Goal: Check status: Check status

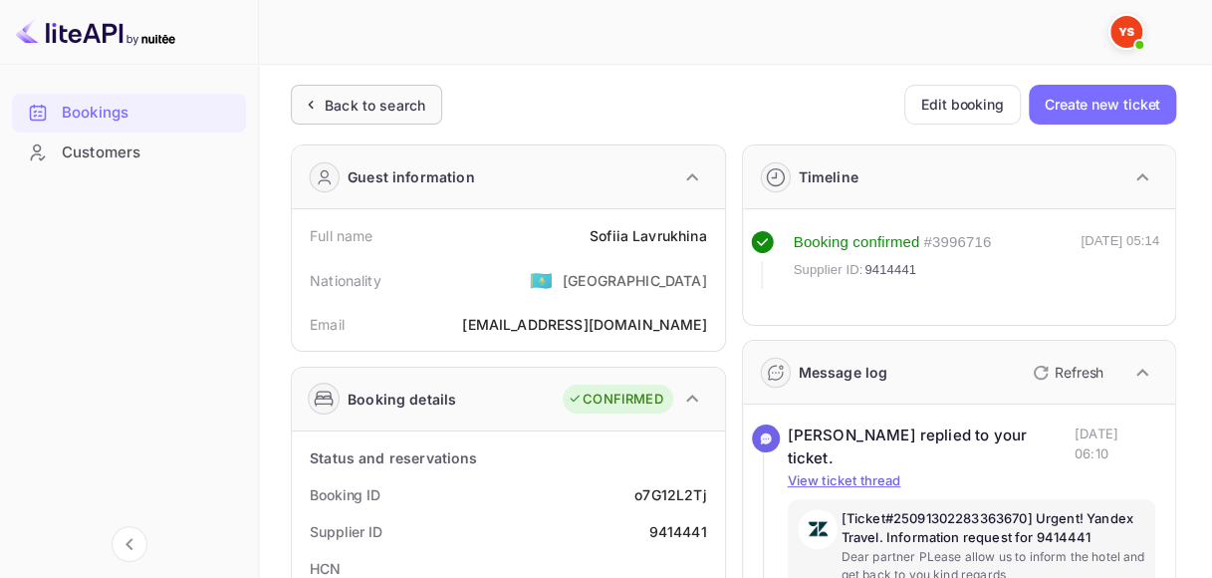
click at [361, 106] on div "Back to search" at bounding box center [375, 105] width 101 height 21
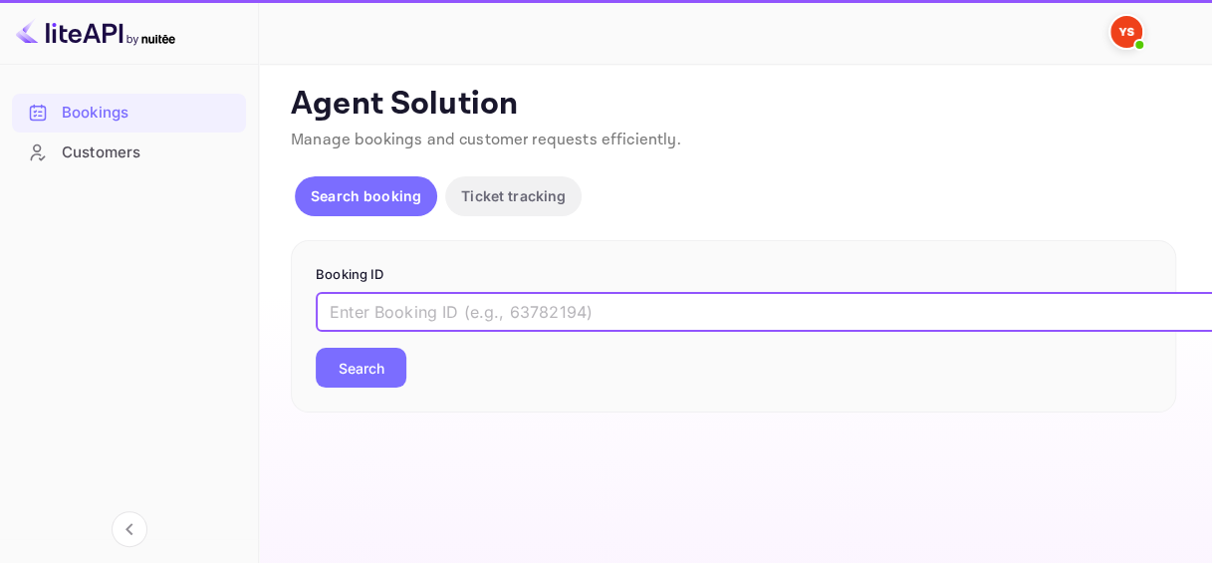
click at [452, 320] on input "text" at bounding box center [814, 312] width 996 height 40
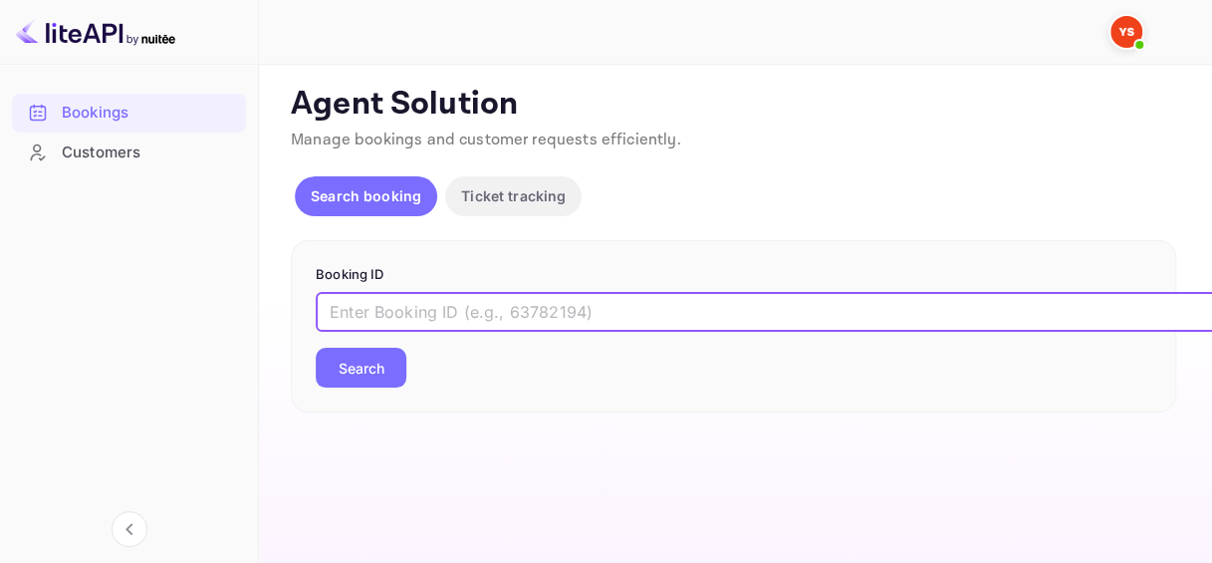
paste input "9412904"
type input "9412904"
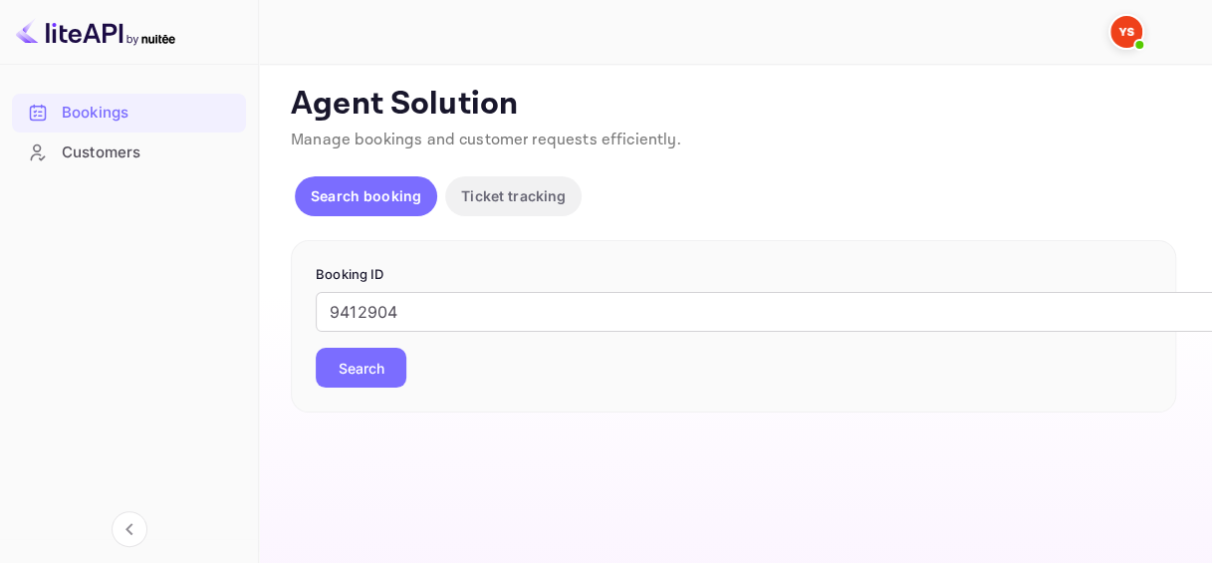
click at [367, 363] on button "Search" at bounding box center [361, 368] width 91 height 40
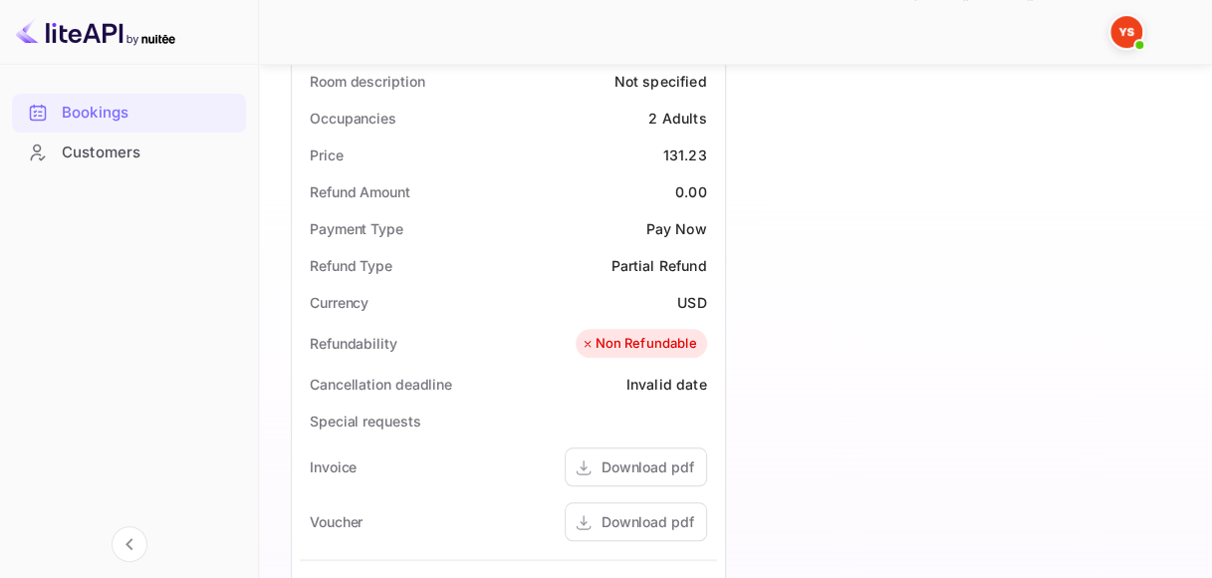
scroll to position [797, 0]
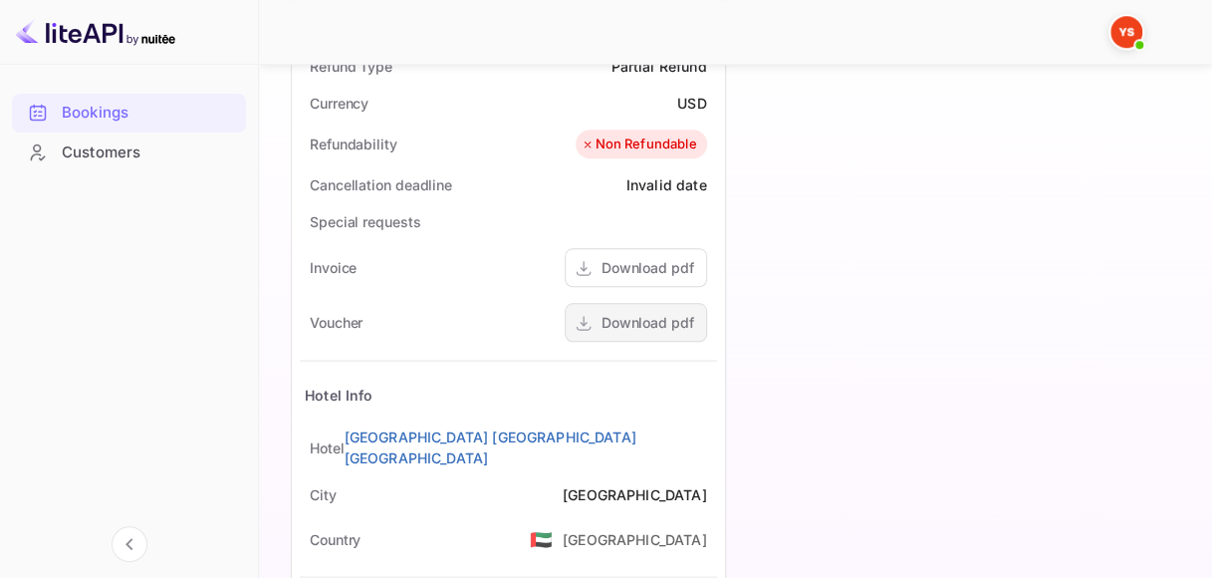
click at [637, 318] on div "Download pdf" at bounding box center [648, 322] width 93 height 21
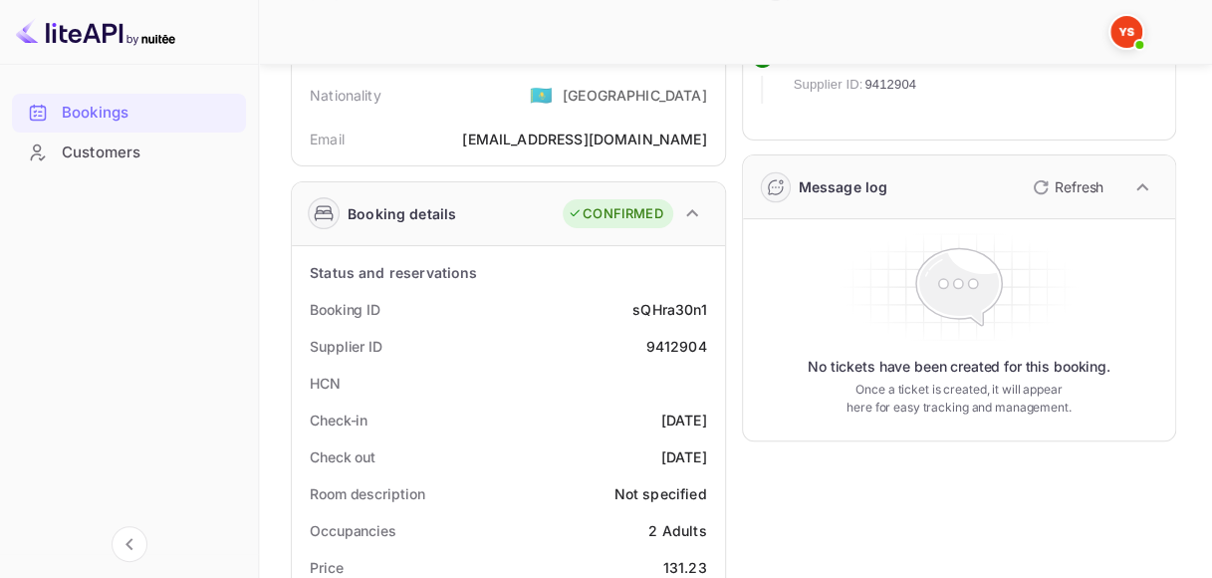
scroll to position [100, 0]
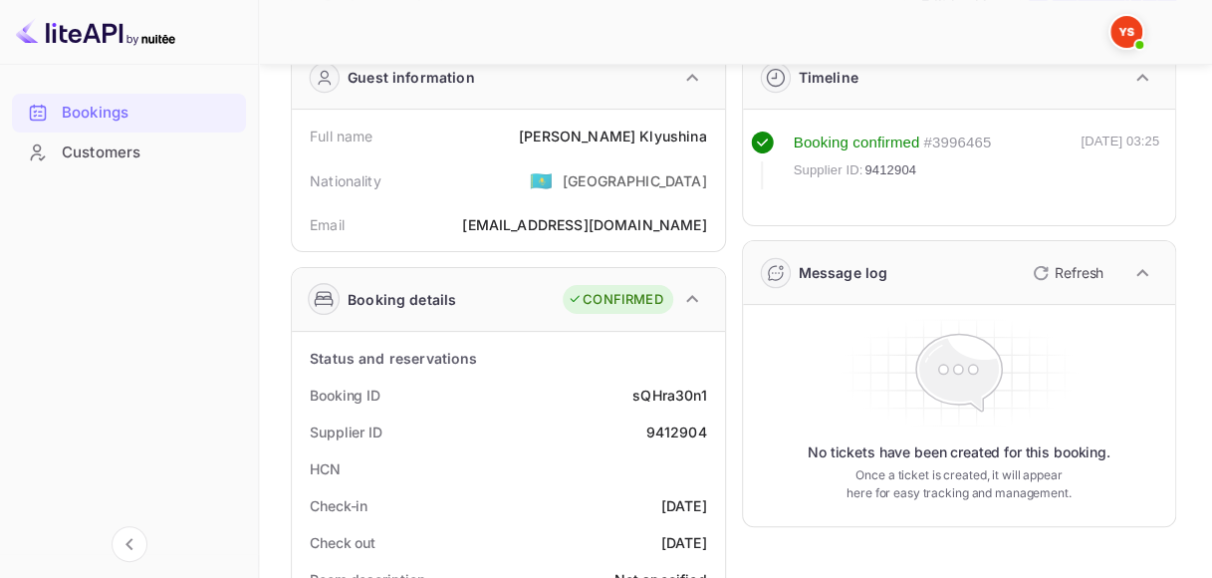
click at [675, 390] on div "sQHra30n1" at bounding box center [669, 394] width 74 height 21
copy div "sQHra30n1"
click at [670, 433] on div "9412904" at bounding box center [675, 431] width 61 height 21
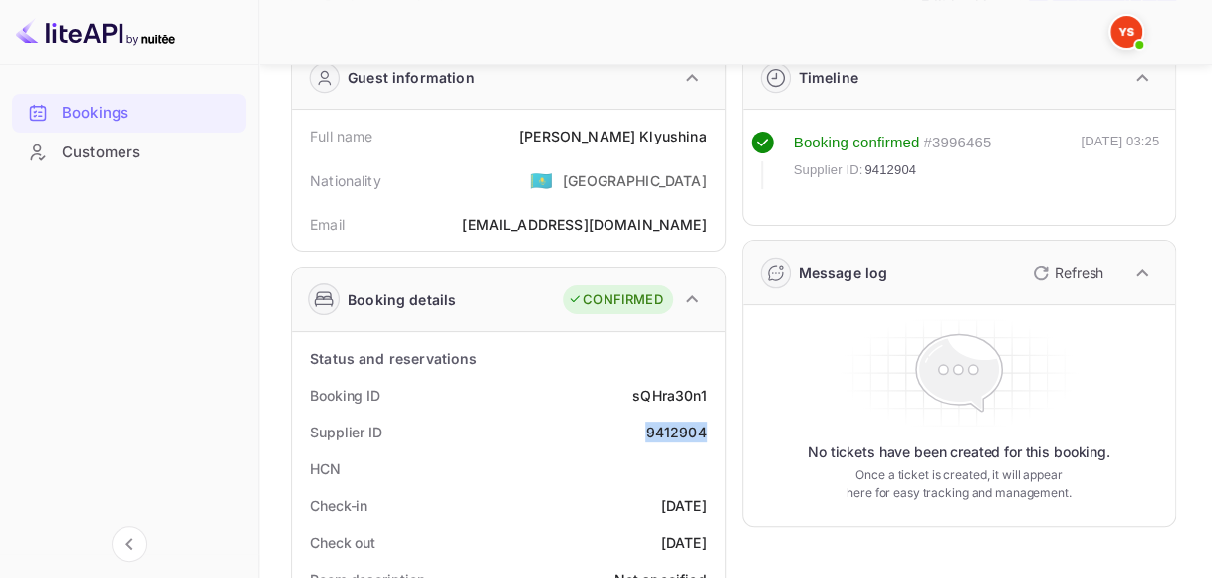
copy div "9412904"
drag, startPoint x: 616, startPoint y: 133, endPoint x: 713, endPoint y: 140, distance: 97.9
click at [713, 140] on div "Full name [PERSON_NAME]" at bounding box center [508, 136] width 417 height 37
copy div "[PERSON_NAME]"
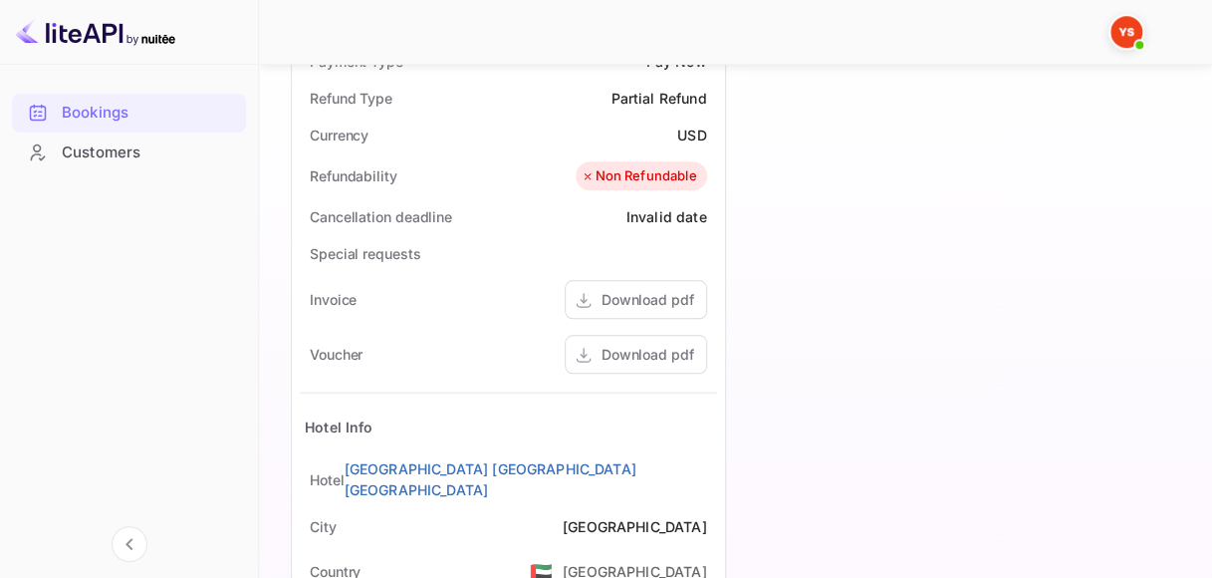
scroll to position [797, 0]
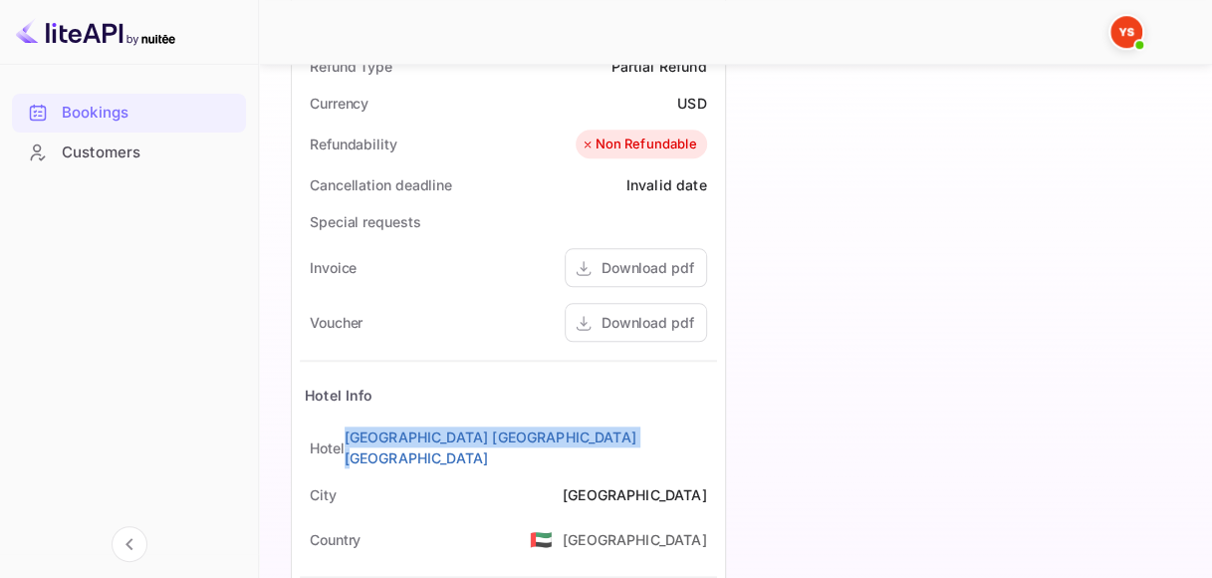
drag, startPoint x: 397, startPoint y: 433, endPoint x: 729, endPoint y: 428, distance: 331.7
click at [723, 431] on div "Status and reservations Booking ID sQHra30n1 Supplier ID 9412904 HCN Check-in […" at bounding box center [508, 193] width 433 height 1118
copy div "[GEOGRAPHIC_DATA] [GEOGRAPHIC_DATA] [GEOGRAPHIC_DATA]"
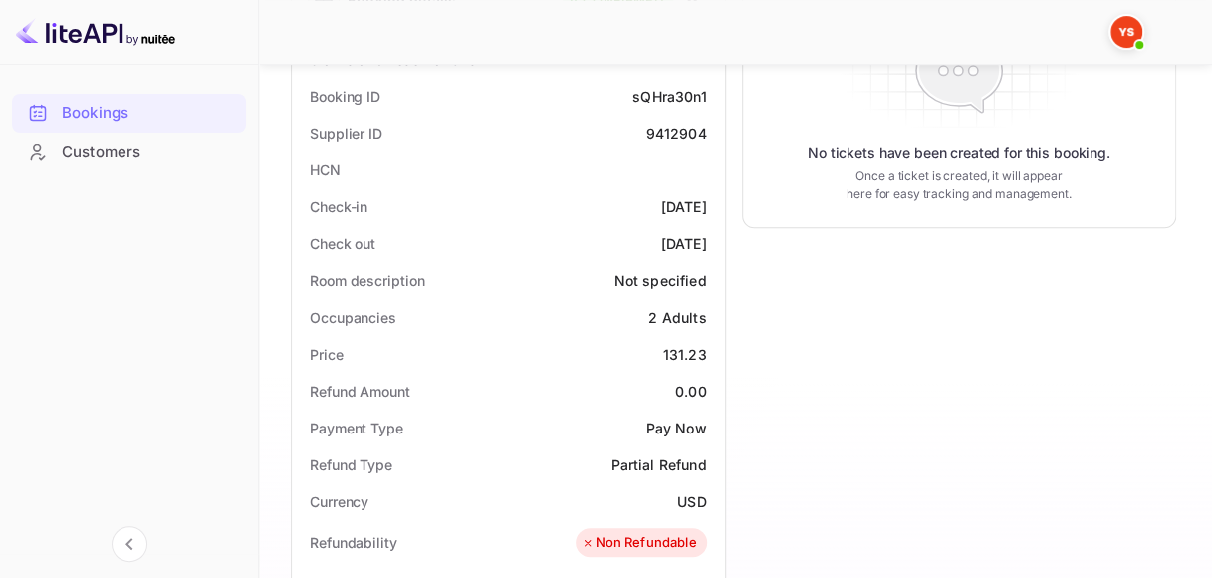
scroll to position [199, 0]
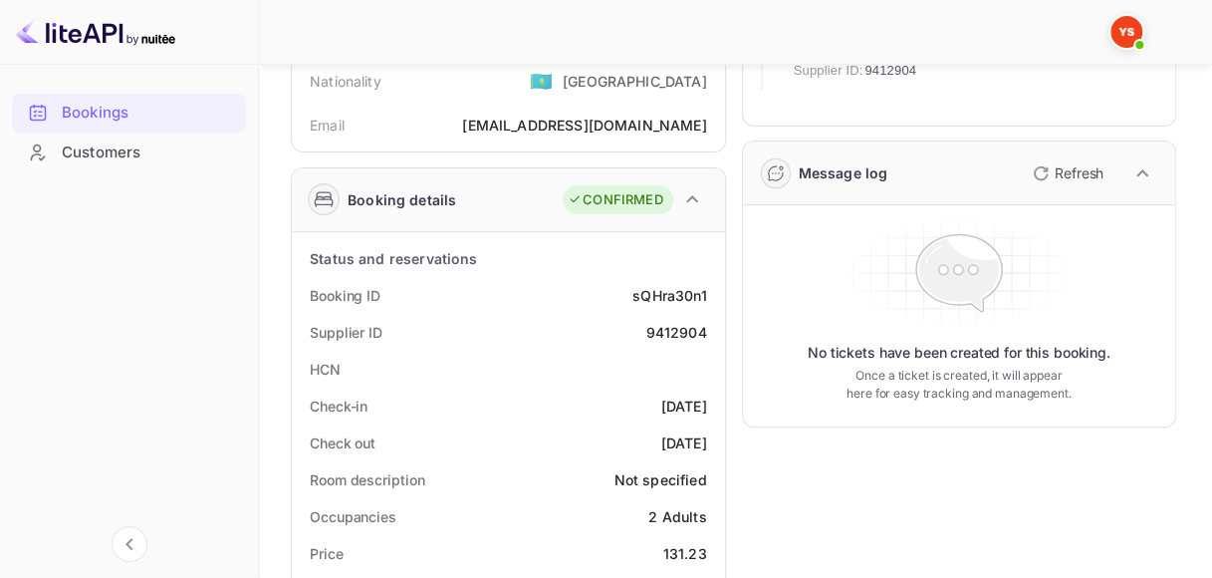
drag, startPoint x: 641, startPoint y: 399, endPoint x: 725, endPoint y: 398, distance: 83.7
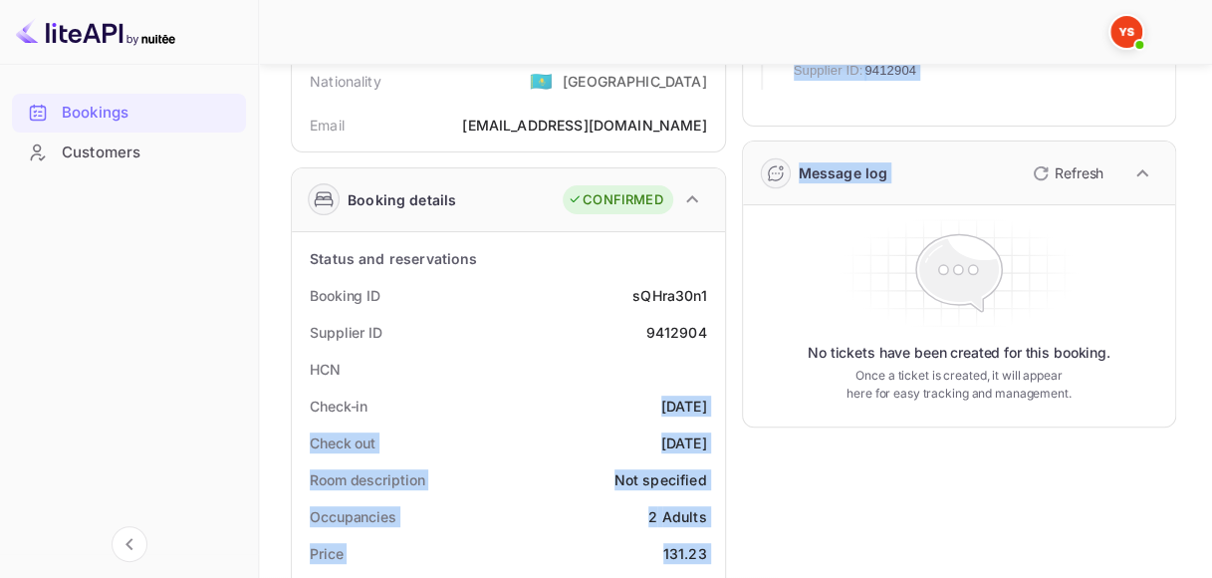
click at [690, 397] on div "[DATE]" at bounding box center [684, 405] width 46 height 21
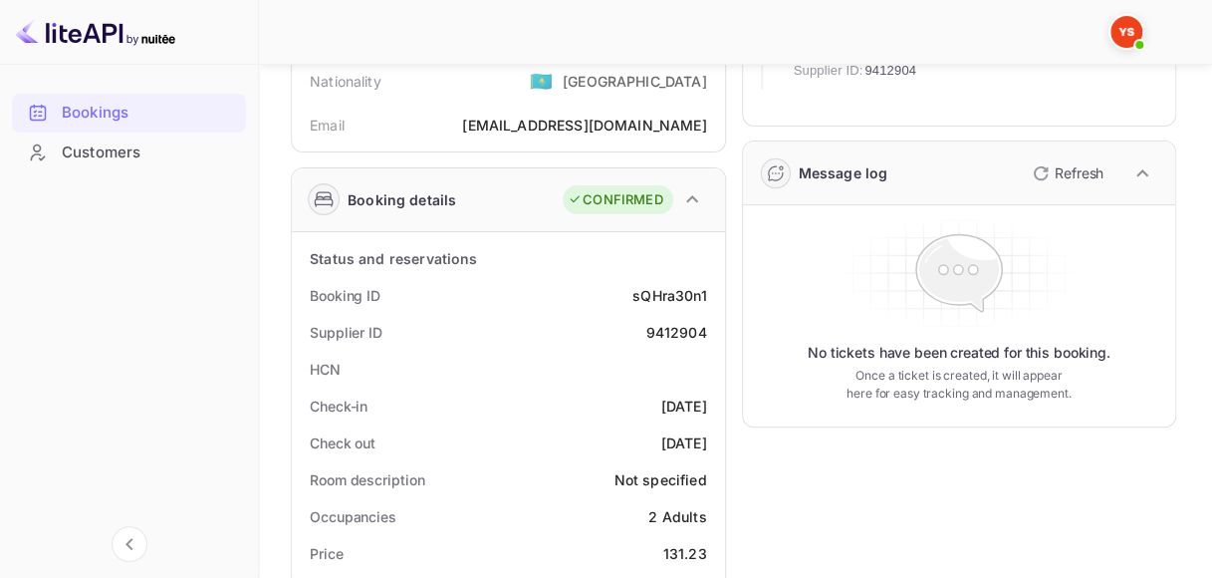
drag, startPoint x: 627, startPoint y: 404, endPoint x: 713, endPoint y: 401, distance: 85.7
click at [704, 402] on div "[DATE]" at bounding box center [684, 405] width 46 height 21
copy div "[DATE]"
drag, startPoint x: 625, startPoint y: 437, endPoint x: 720, endPoint y: 437, distance: 94.6
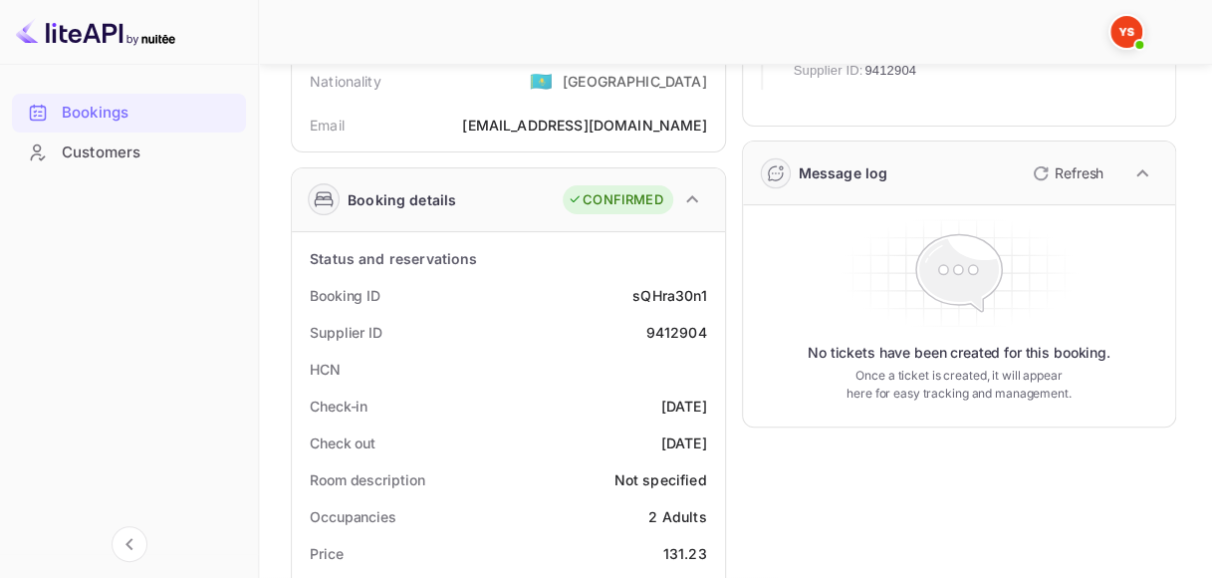
copy div "[DATE]"
